Goal: Task Accomplishment & Management: Complete application form

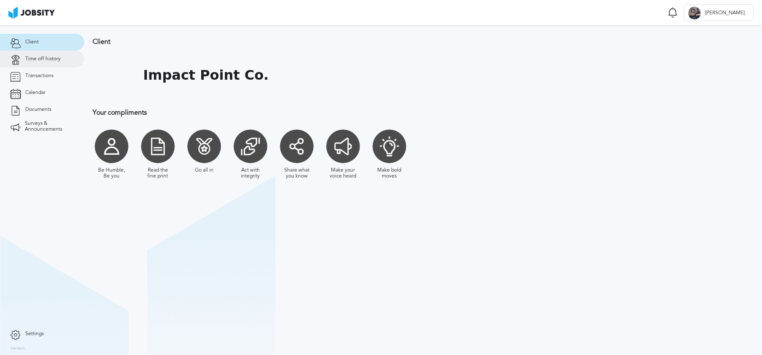
click at [34, 60] on span "Time off history" at bounding box center [42, 59] width 35 height 6
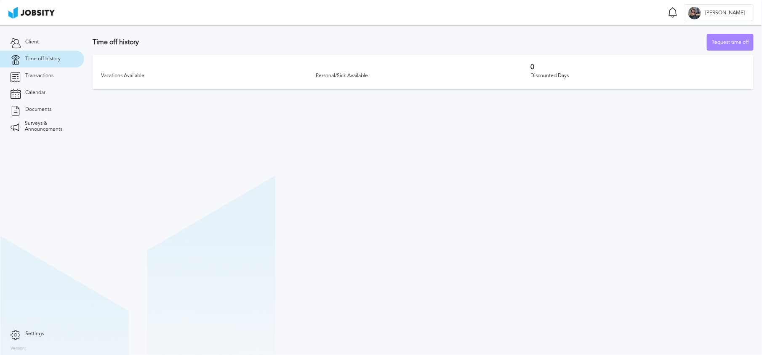
click at [736, 41] on div "Request time off" at bounding box center [731, 42] width 46 height 17
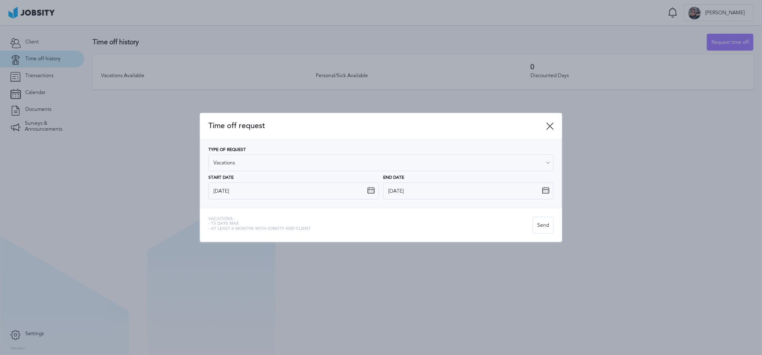
click at [370, 192] on icon at bounding box center [371, 191] width 8 height 8
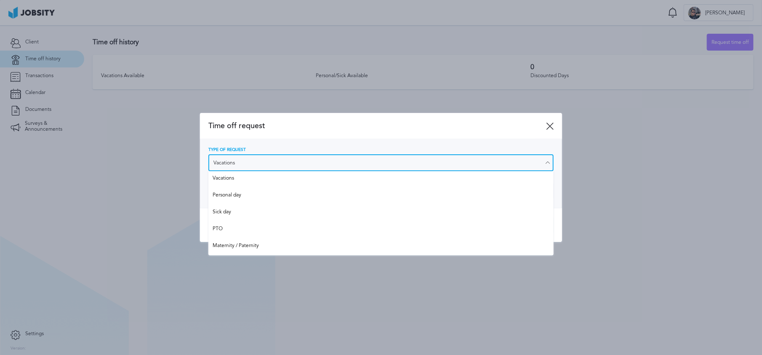
click at [369, 166] on input "Vacations" at bounding box center [381, 162] width 345 height 17
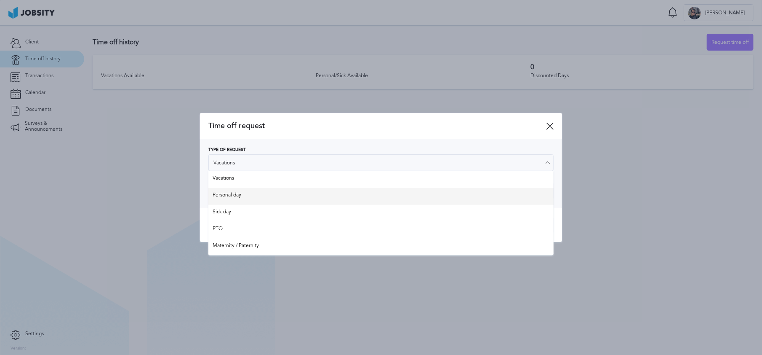
type input "Personal day"
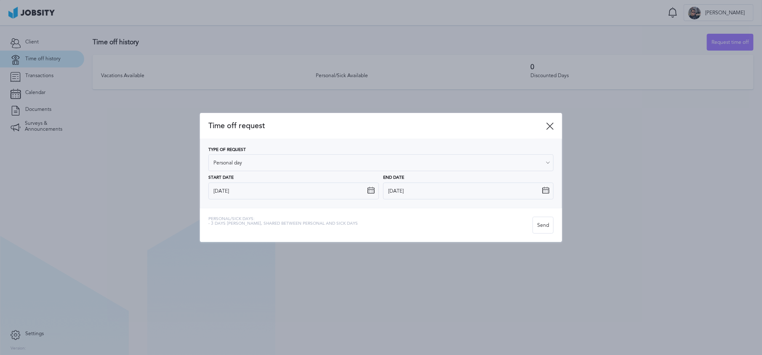
click at [361, 201] on div "Type of Request Personal day Vacations Personal day Sick day PTO Maternity / Pa…" at bounding box center [381, 173] width 362 height 69
click at [373, 190] on icon at bounding box center [371, 191] width 8 height 8
click at [369, 190] on icon at bounding box center [371, 191] width 8 height 8
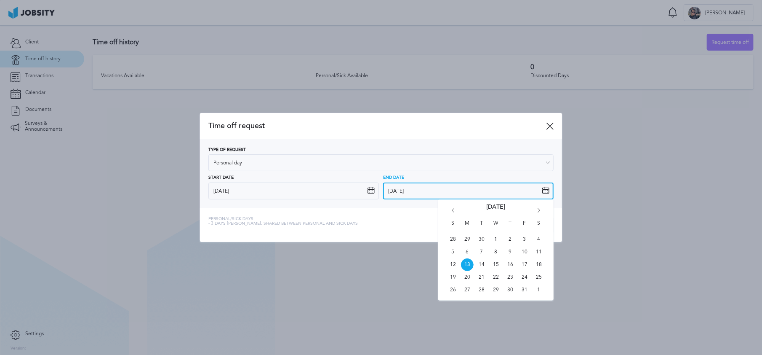
click at [391, 192] on input "[DATE]" at bounding box center [468, 190] width 171 height 17
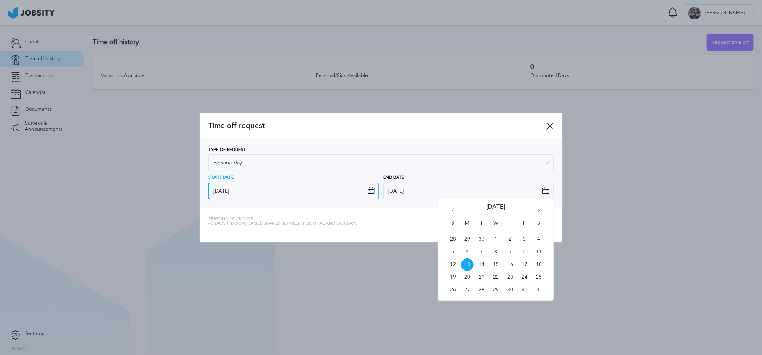
click at [363, 193] on input "[DATE]" at bounding box center [294, 190] width 171 height 17
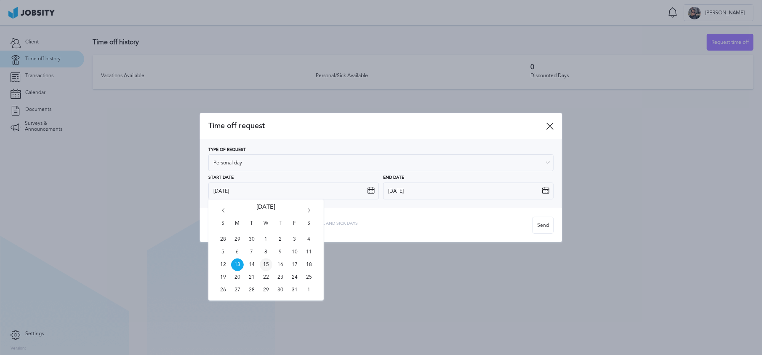
click at [265, 265] on span "15" at bounding box center [266, 264] width 13 height 13
type input "15/10/2025"
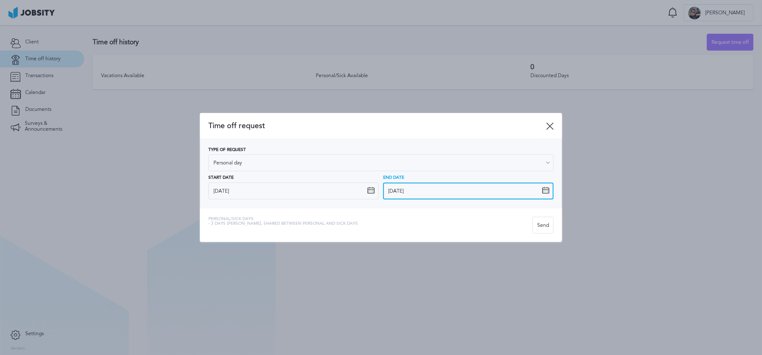
click at [445, 191] on input "[DATE]" at bounding box center [468, 190] width 171 height 17
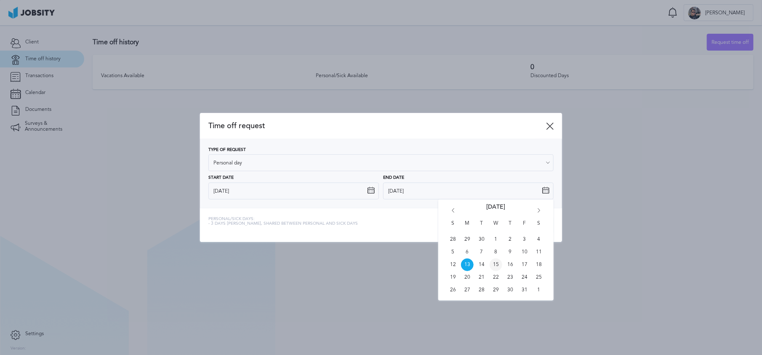
click at [498, 261] on span "15" at bounding box center [496, 264] width 13 height 13
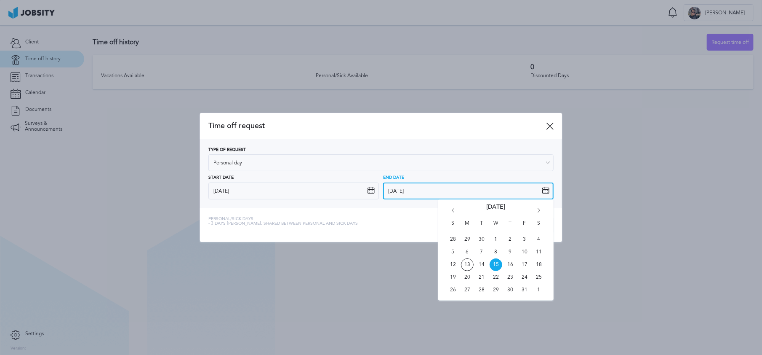
click at [439, 196] on input "15/10/2025" at bounding box center [468, 190] width 171 height 17
click at [510, 263] on span "16" at bounding box center [510, 264] width 13 height 13
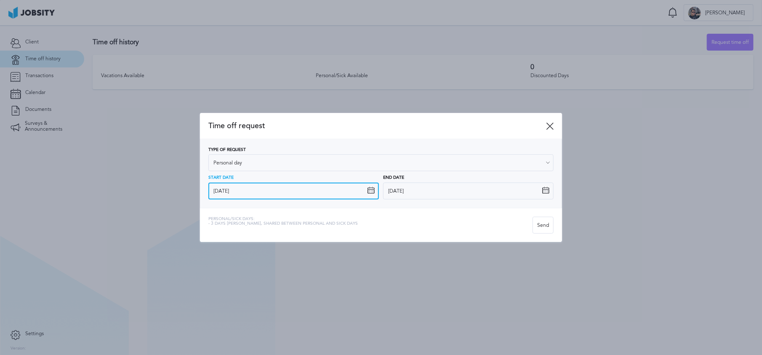
click at [220, 191] on input "15/10/2025" at bounding box center [294, 190] width 171 height 17
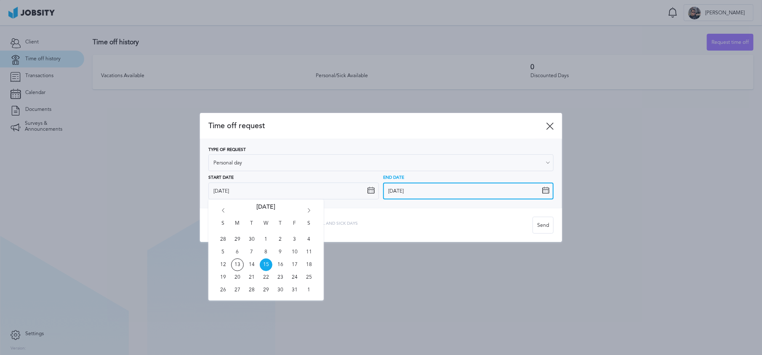
click at [408, 190] on input "[DATE]" at bounding box center [468, 190] width 171 height 17
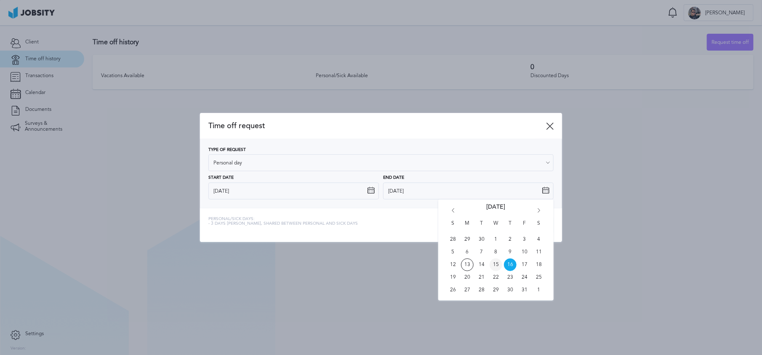
click at [500, 267] on span "15" at bounding box center [496, 264] width 13 height 13
type input "15/10/2025"
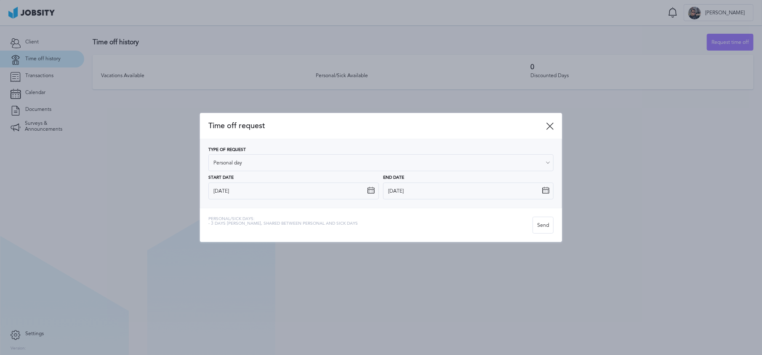
click at [424, 227] on div "Personal/Sick days: - 3 days max, shared between personal and sick days" at bounding box center [371, 225] width 324 height 17
click at [547, 231] on div "Send" at bounding box center [543, 225] width 20 height 17
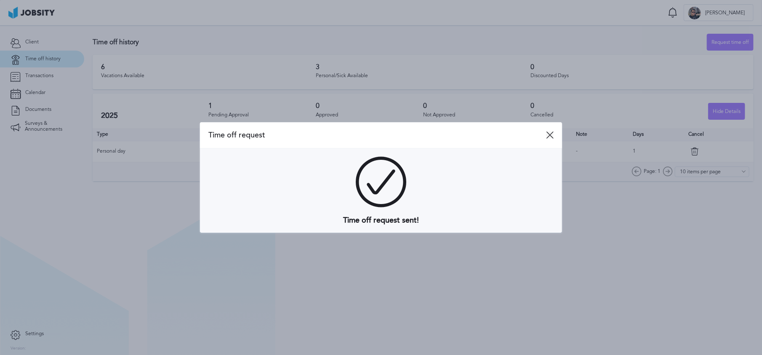
click at [553, 135] on icon at bounding box center [550, 135] width 8 height 8
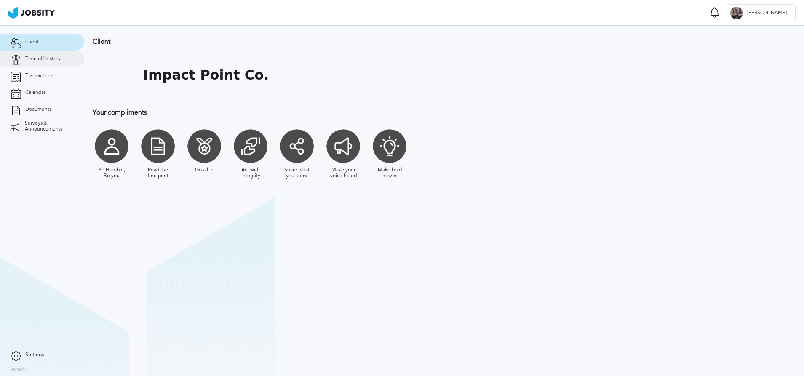
click at [38, 60] on span "Time off history" at bounding box center [42, 59] width 35 height 6
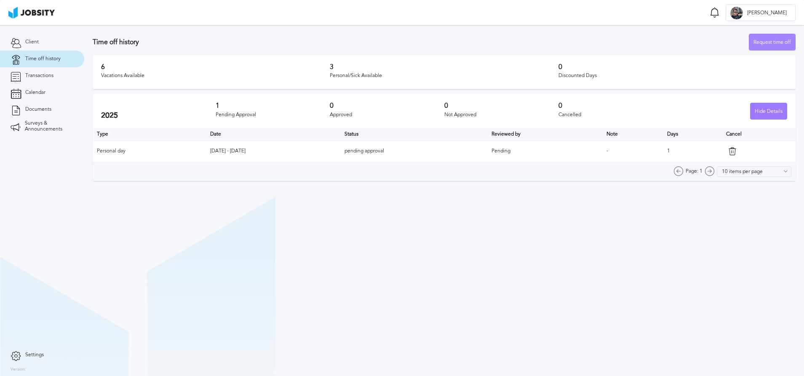
click at [769, 43] on div "Request time off" at bounding box center [772, 42] width 46 height 17
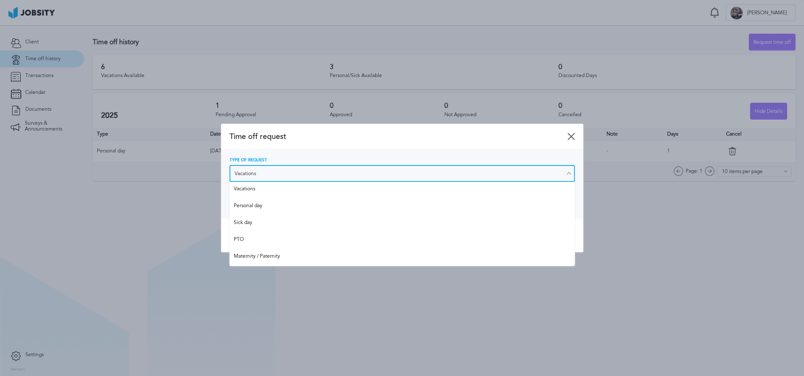
click at [259, 173] on input "Vacations" at bounding box center [402, 173] width 345 height 17
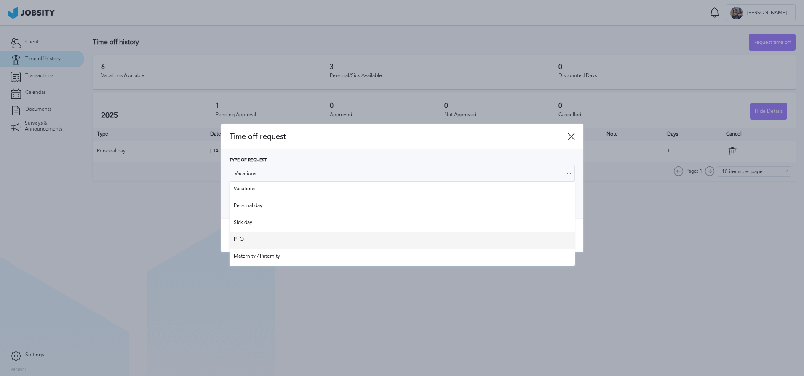
type input "PTO"
click at [264, 245] on div "Time off request Type of Request PTO Vacations Personal day Sick day PTO Matern…" at bounding box center [402, 188] width 362 height 129
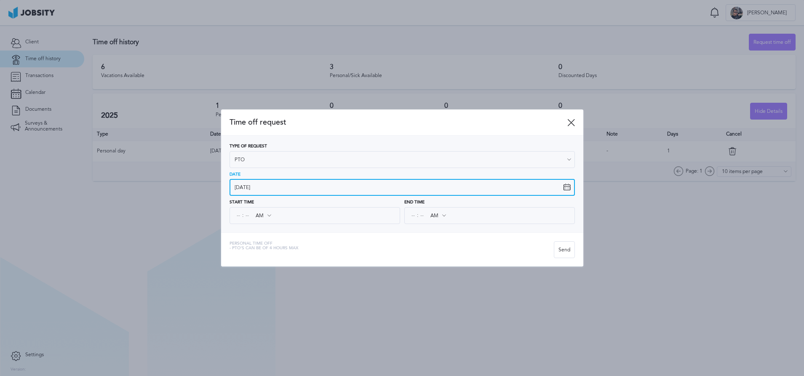
click at [247, 183] on input "[DATE]" at bounding box center [402, 187] width 345 height 17
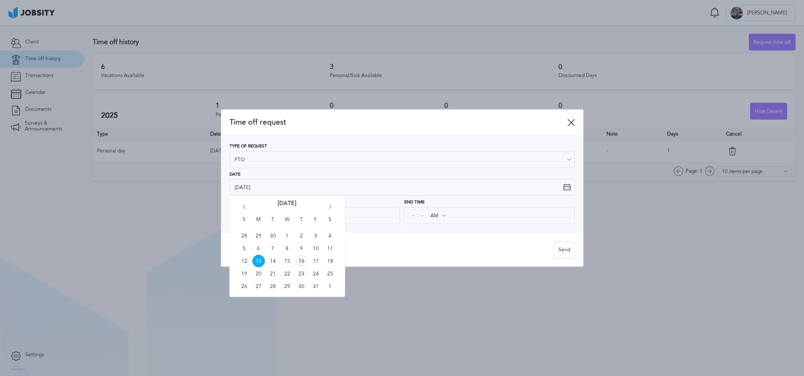
click at [299, 255] on span "16" at bounding box center [301, 261] width 13 height 13
type input "[DATE]"
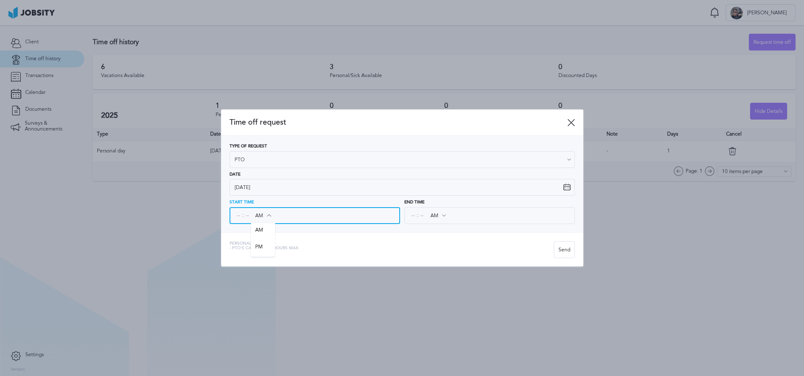
click at [257, 215] on input "AM" at bounding box center [263, 215] width 24 height 15
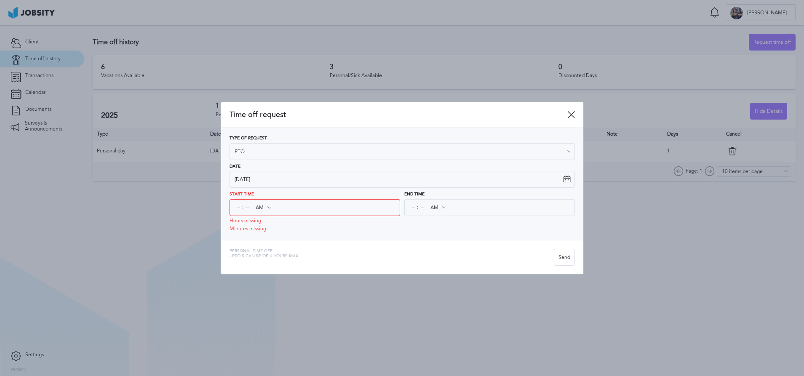
click at [253, 230] on div "Start Time : AM AM PM Hours missing Minutes missing" at bounding box center [315, 212] width 171 height 40
click at [240, 211] on input at bounding box center [239, 207] width 8 height 15
type input "10"
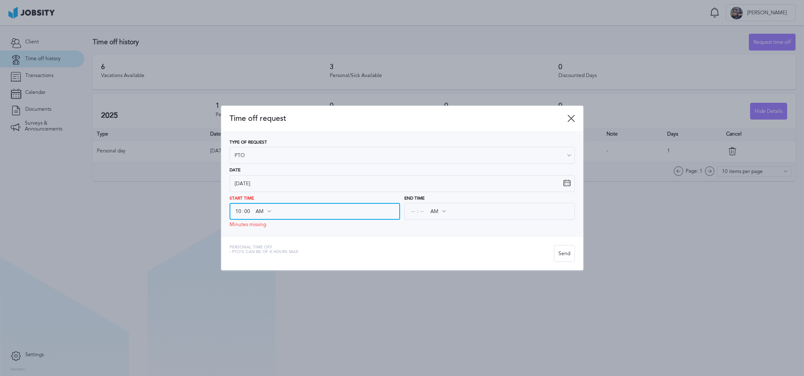
type input "00"
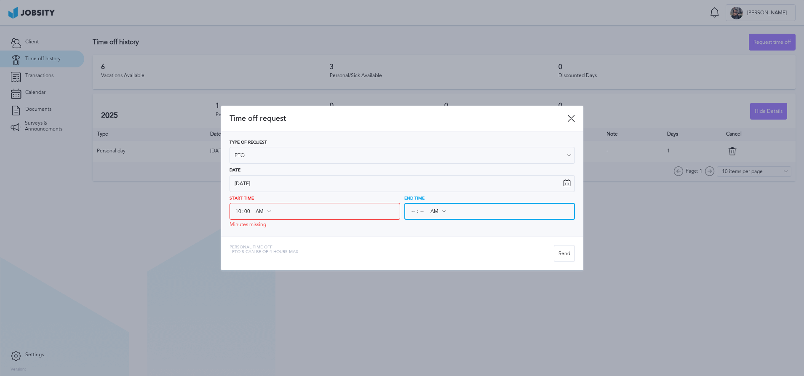
click at [415, 214] on input at bounding box center [413, 211] width 8 height 15
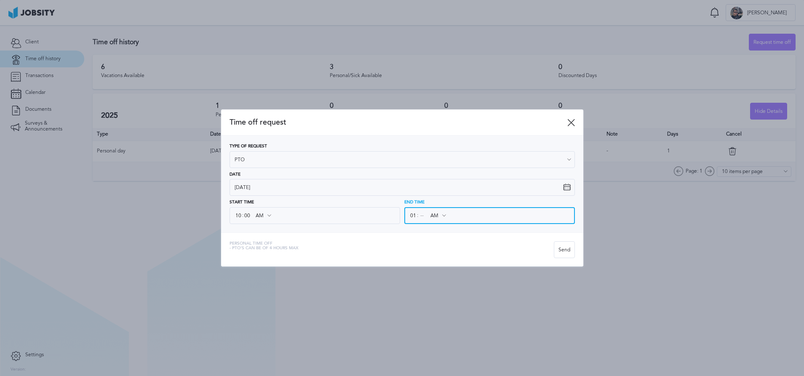
type input "01"
type input "02"
click at [436, 215] on input "AM" at bounding box center [438, 215] width 24 height 15
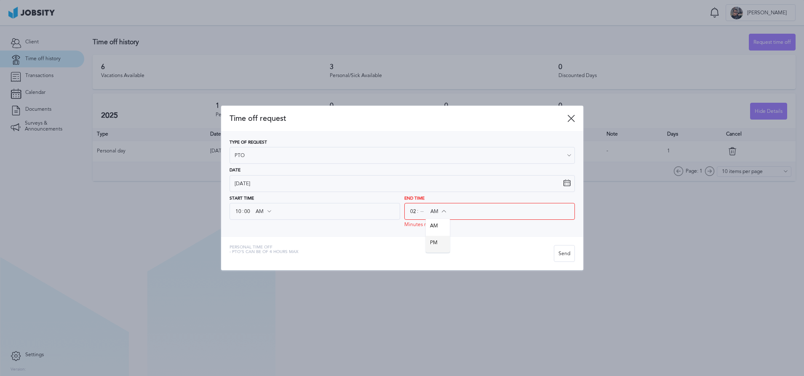
type input "PM"
click at [438, 241] on div "Time off request Type of Request PTO Vacations Personal day Sick day PTO Matern…" at bounding box center [402, 188] width 362 height 165
click at [481, 246] on div "Personal Time Off - PTO's can be of 4 hours max" at bounding box center [392, 253] width 324 height 17
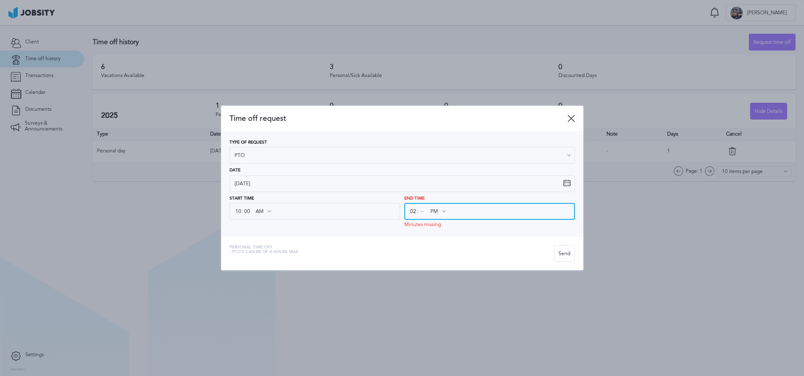
click at [421, 211] on input at bounding box center [422, 211] width 8 height 15
type input "00"
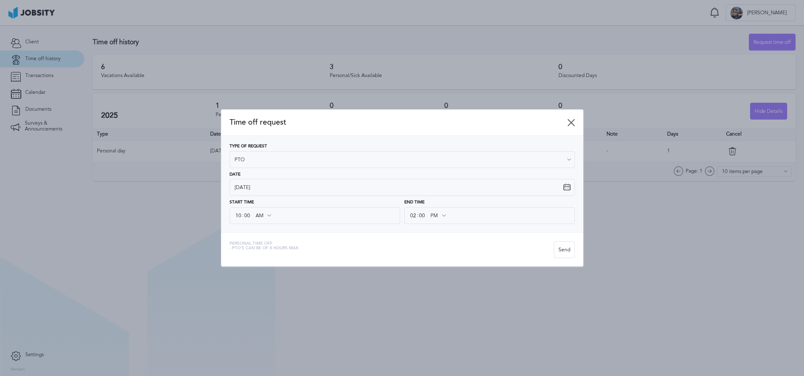
click at [431, 167] on div "Type of Request PTO Vacations Personal day Sick day PTO Maternity / Paternity D…" at bounding box center [402, 184] width 345 height 80
drag, startPoint x: 570, startPoint y: 254, endPoint x: 553, endPoint y: 183, distance: 73.3
click at [543, 183] on div "Time off request Type of Request PTO Vacations Personal day Sick day PTO Matern…" at bounding box center [402, 188] width 362 height 157
click at [570, 186] on icon at bounding box center [567, 188] width 8 height 8
click at [568, 187] on icon at bounding box center [567, 188] width 8 height 8
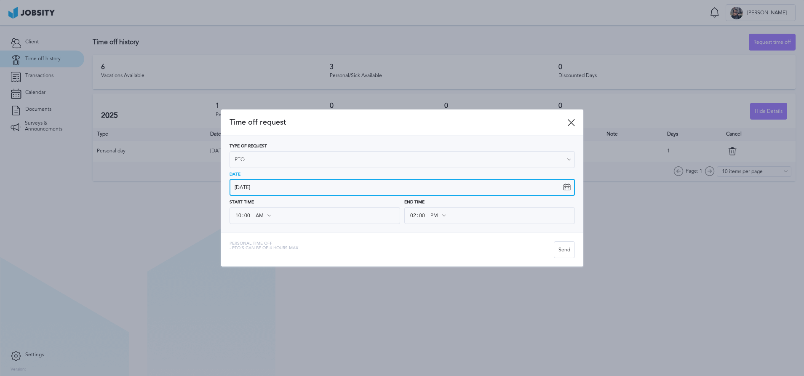
click at [503, 186] on input "[DATE]" at bounding box center [402, 187] width 345 height 17
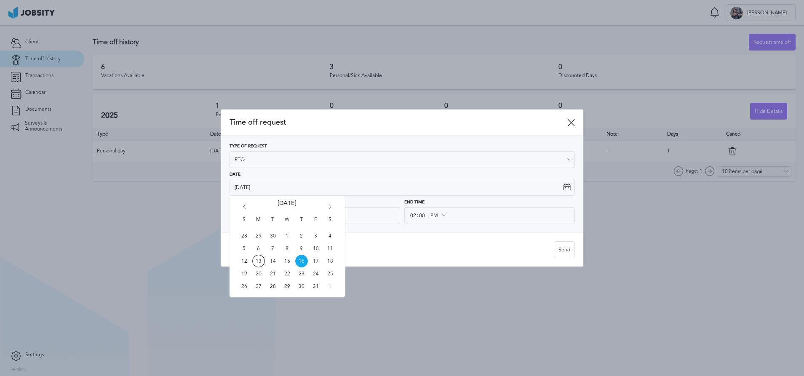
click at [305, 260] on span "16" at bounding box center [301, 261] width 13 height 13
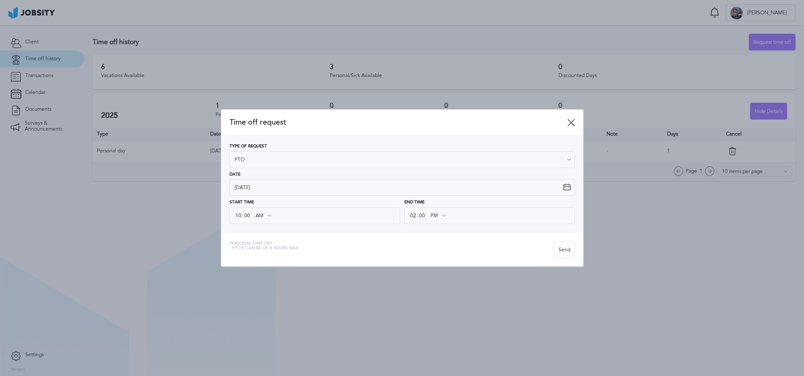
click at [430, 257] on div "Personal Time Off - PTO's can be of 4 hours max" at bounding box center [392, 249] width 324 height 17
click at [567, 249] on div "Send" at bounding box center [564, 250] width 20 height 17
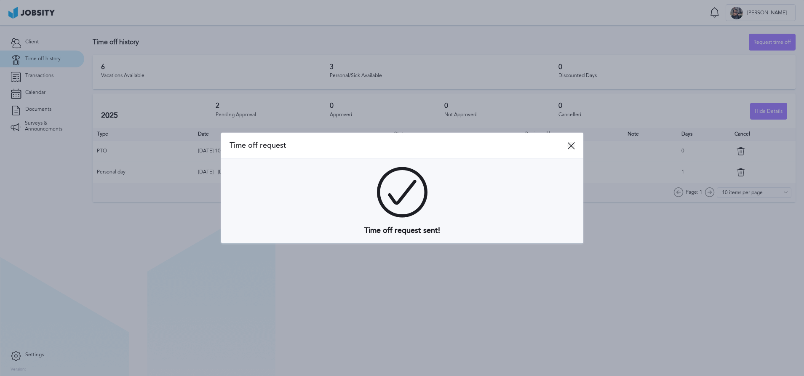
click at [570, 147] on icon at bounding box center [571, 146] width 8 height 8
